Goal: Task Accomplishment & Management: Use online tool/utility

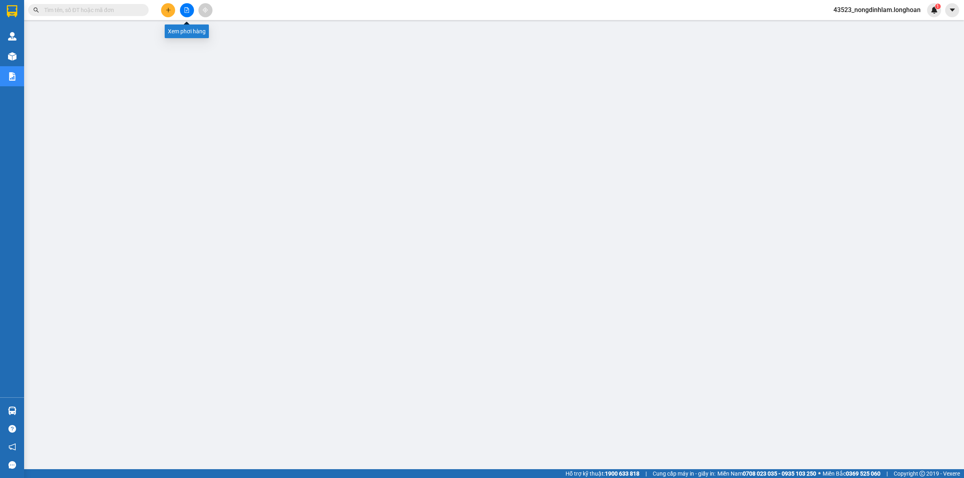
click at [188, 13] on button at bounding box center [187, 10] width 14 height 14
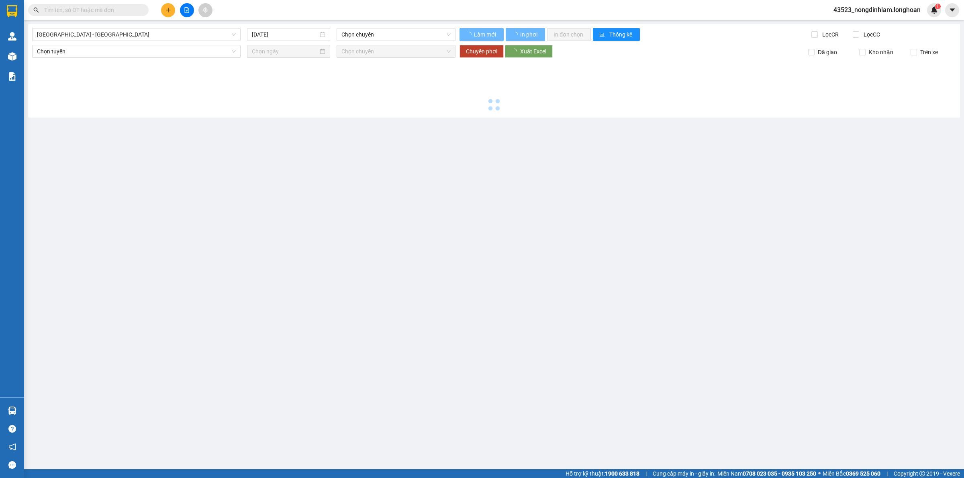
type input "[DATE]"
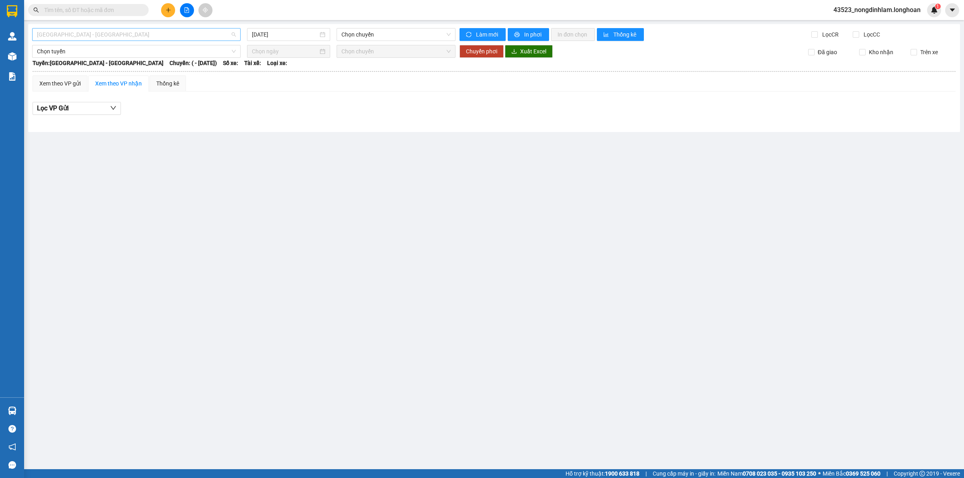
click at [95, 39] on span "[GEOGRAPHIC_DATA] - [GEOGRAPHIC_DATA]" at bounding box center [136, 35] width 199 height 12
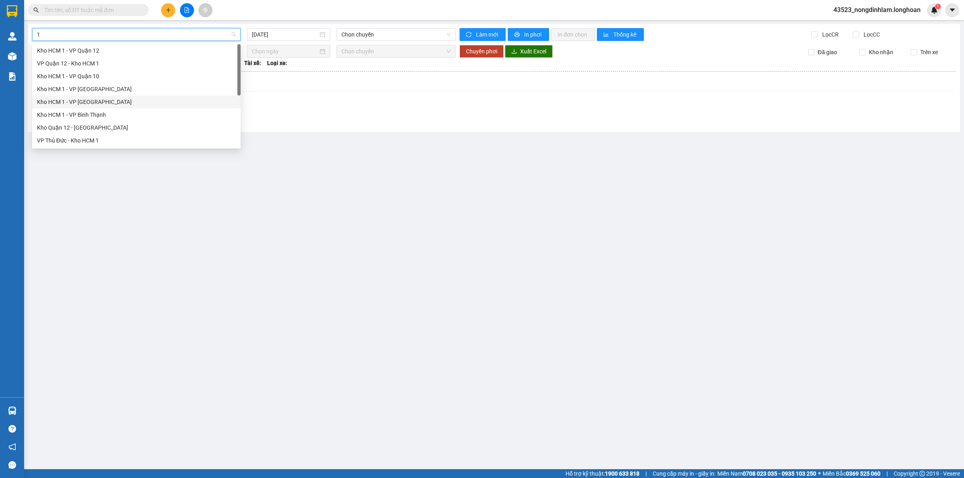
type input "12"
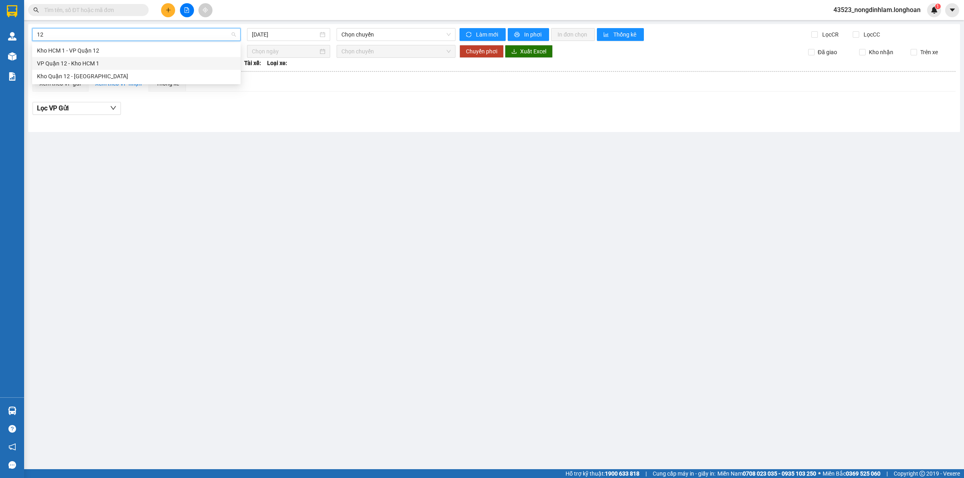
click at [96, 64] on div "VP Quận 12 - Kho HCM 1" at bounding box center [136, 63] width 199 height 9
click at [300, 31] on input "[DATE]" at bounding box center [285, 34] width 66 height 9
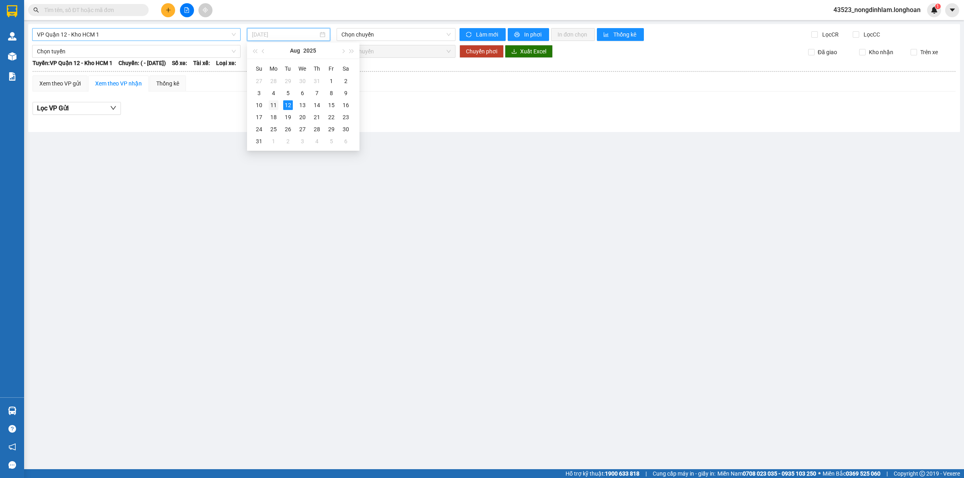
click at [274, 104] on div "11" at bounding box center [274, 105] width 10 height 10
type input "[DATE]"
click at [368, 35] on span "18:20 (TC) - 29K-042.64" at bounding box center [395, 35] width 109 height 12
click at [326, 173] on main "VP Quận 12 - Kho HCM 1 [DATE] 18:20 (TC) - 29K-042.64 Làm mới In phơi In đơn ch…" at bounding box center [482, 234] width 964 height 469
